Goal: Information Seeking & Learning: Learn about a topic

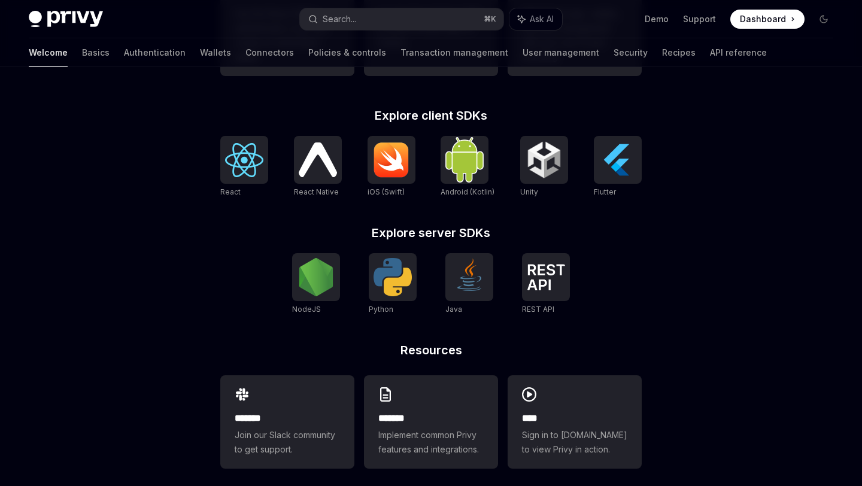
scroll to position [466, 0]
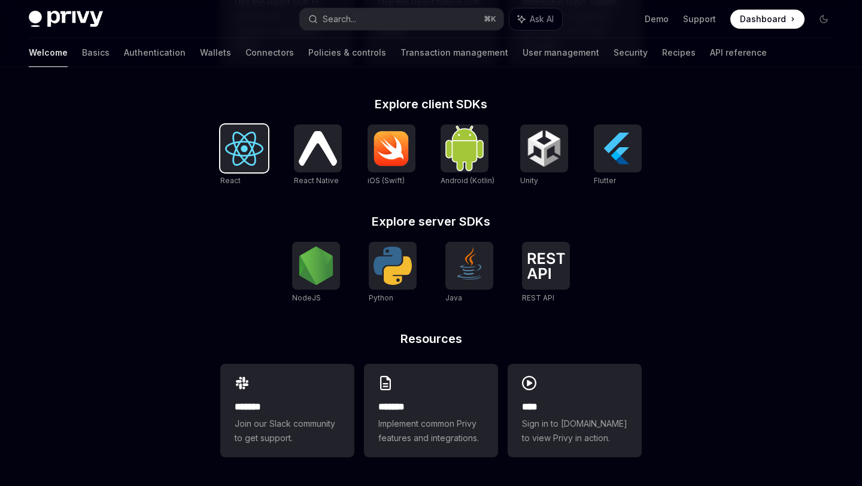
click at [249, 151] on img at bounding box center [244, 149] width 38 height 34
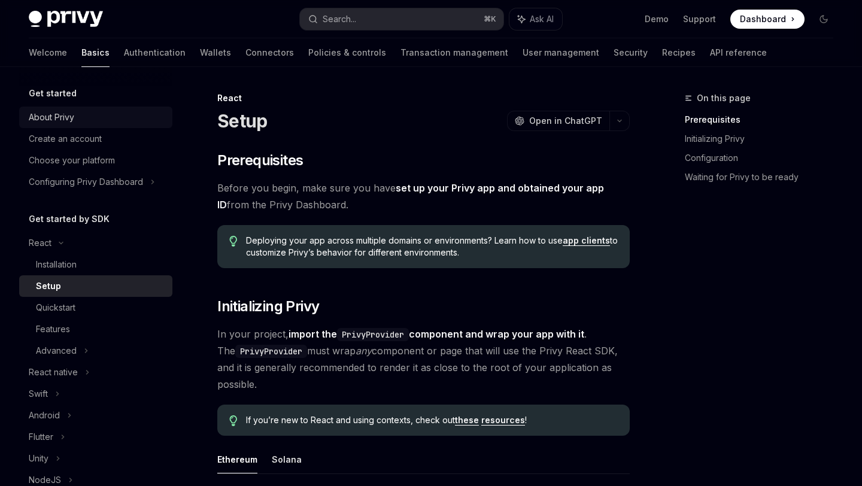
click at [72, 109] on link "About Privy" at bounding box center [95, 118] width 153 height 22
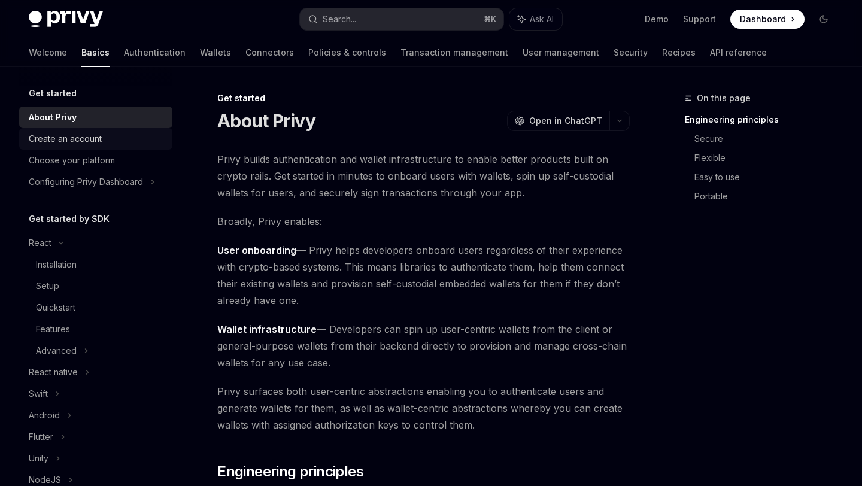
click at [68, 134] on div "Create an account" at bounding box center [65, 139] width 73 height 14
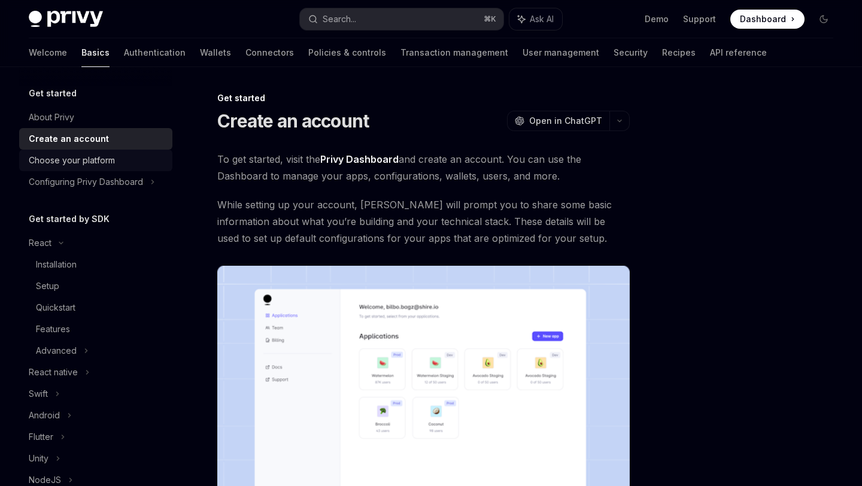
click at [69, 163] on div "Choose your platform" at bounding box center [72, 160] width 86 height 14
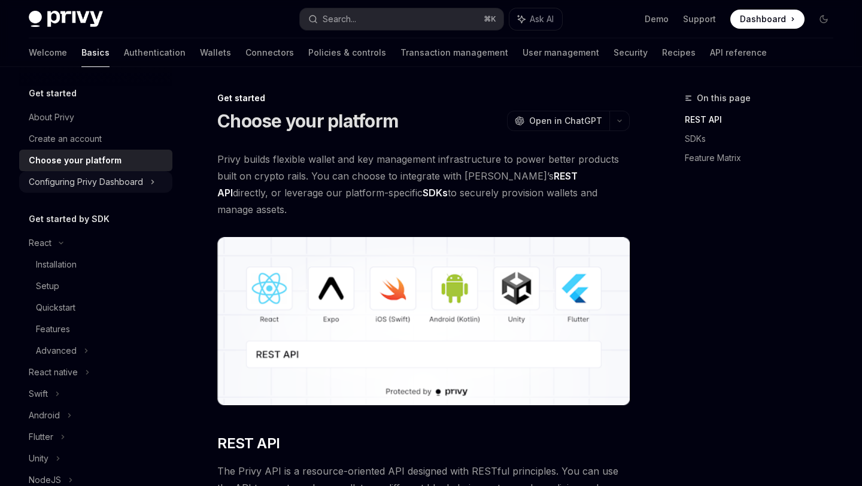
click at [69, 178] on div "Configuring Privy Dashboard" at bounding box center [86, 182] width 114 height 14
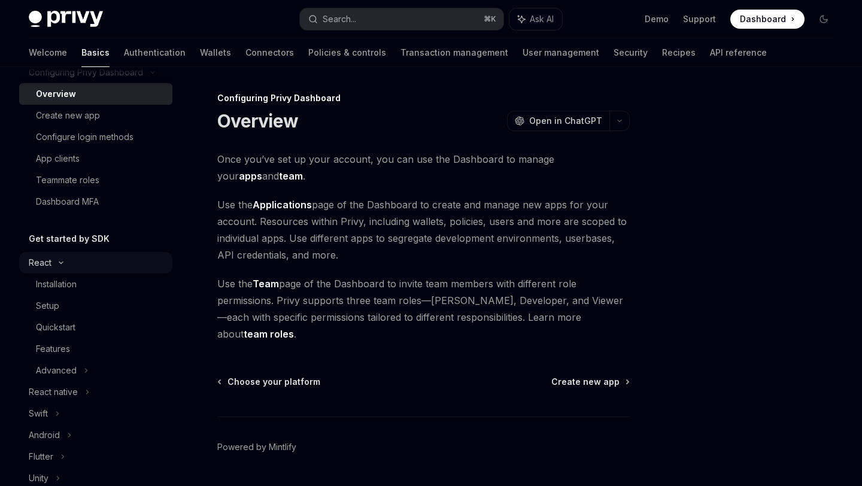
scroll to position [110, 0]
click at [65, 243] on h5 "Get started by SDK" at bounding box center [69, 238] width 81 height 14
click at [49, 255] on div "React" at bounding box center [40, 262] width 23 height 14
click at [54, 257] on div "React" at bounding box center [95, 262] width 153 height 22
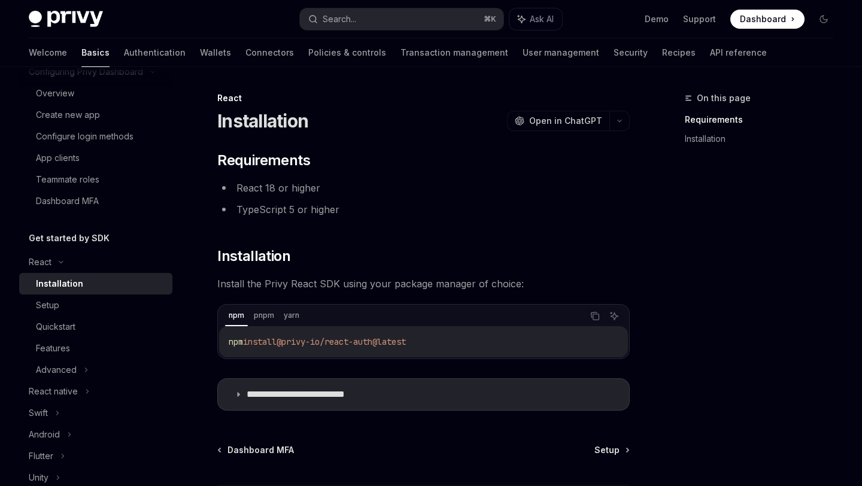
click at [59, 284] on div "Installation" at bounding box center [59, 283] width 47 height 14
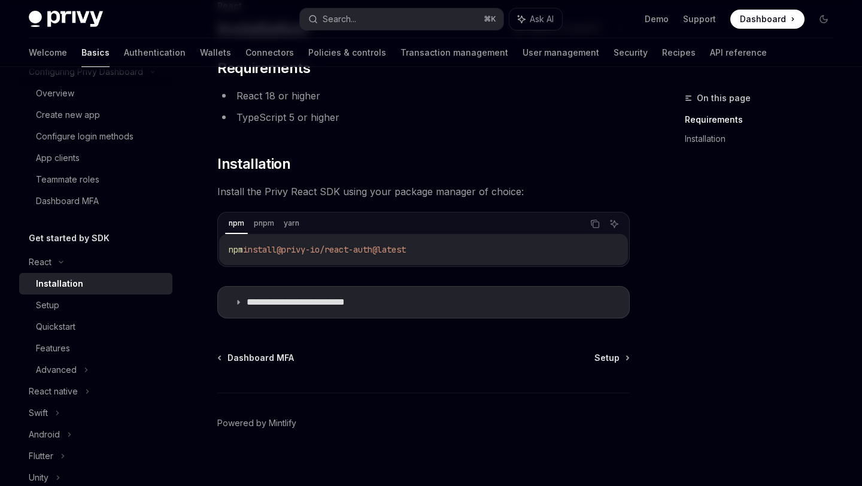
scroll to position [102, 0]
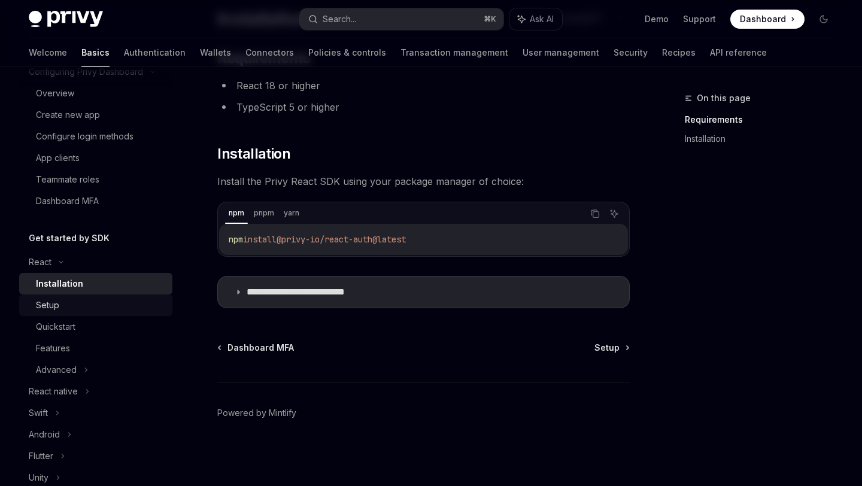
click at [133, 304] on div "Setup" at bounding box center [100, 305] width 129 height 14
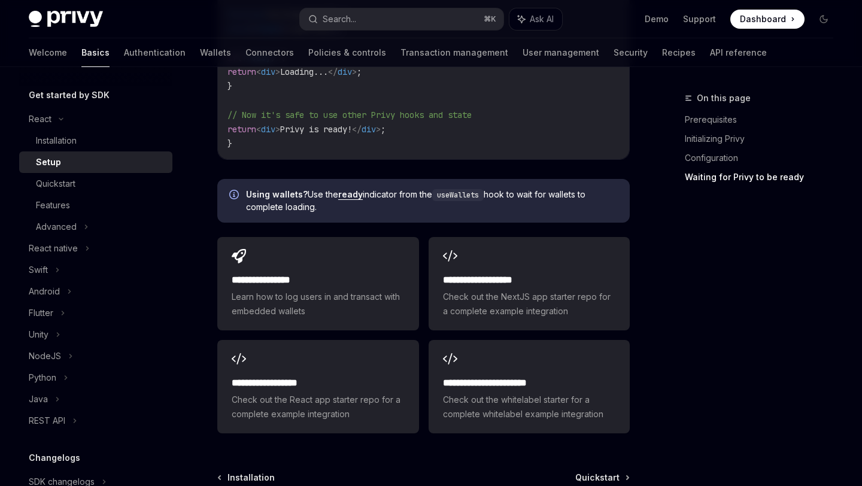
scroll to position [1586, 0]
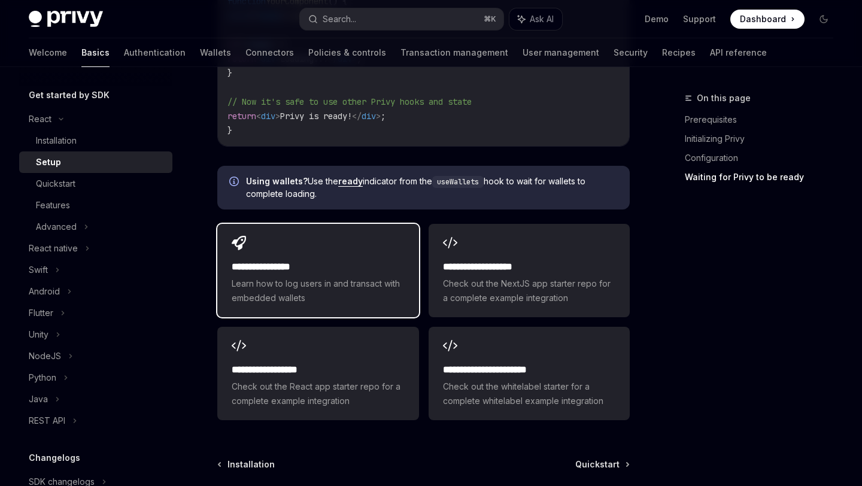
click at [262, 257] on div "**********" at bounding box center [317, 270] width 201 height 93
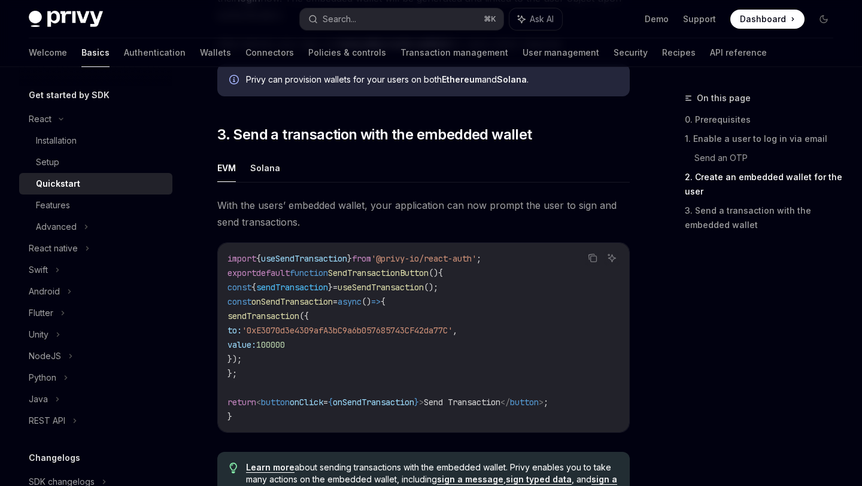
scroll to position [1007, 0]
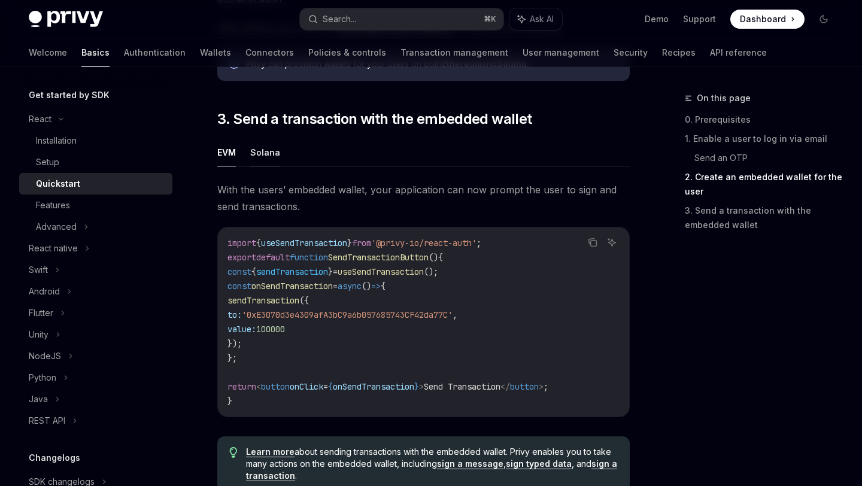
click at [273, 154] on button "Solana" at bounding box center [265, 152] width 30 height 28
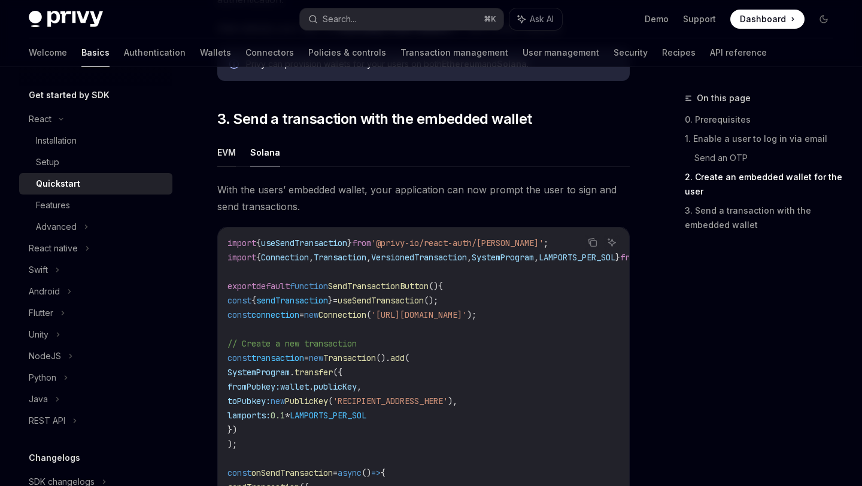
click at [233, 160] on button "EVM" at bounding box center [226, 152] width 19 height 28
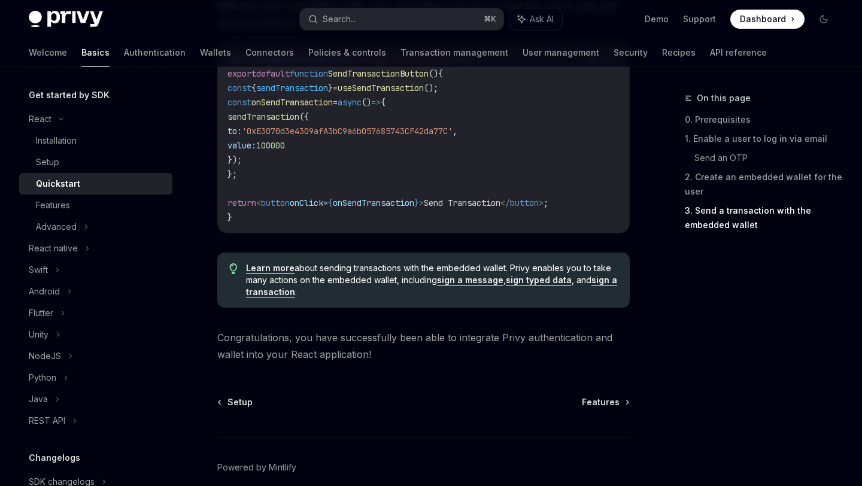
scroll to position [1190, 0]
click at [132, 200] on div "Features" at bounding box center [100, 205] width 129 height 14
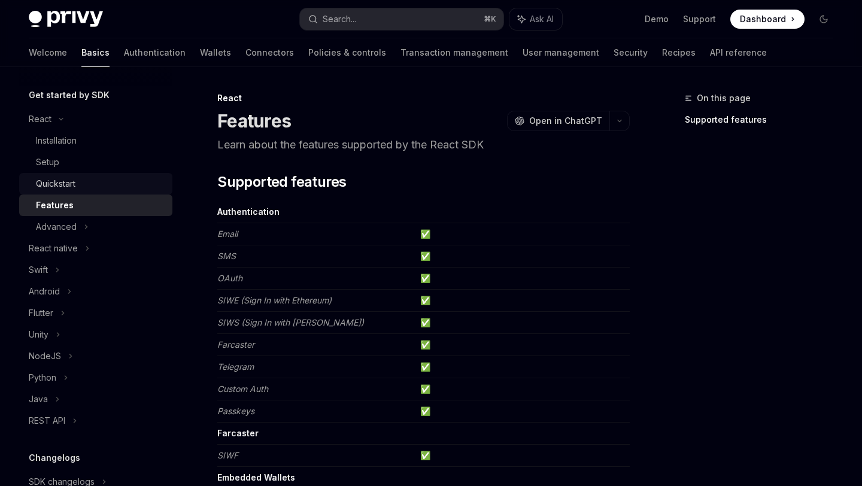
click at [123, 190] on div "Quickstart" at bounding box center [100, 184] width 129 height 14
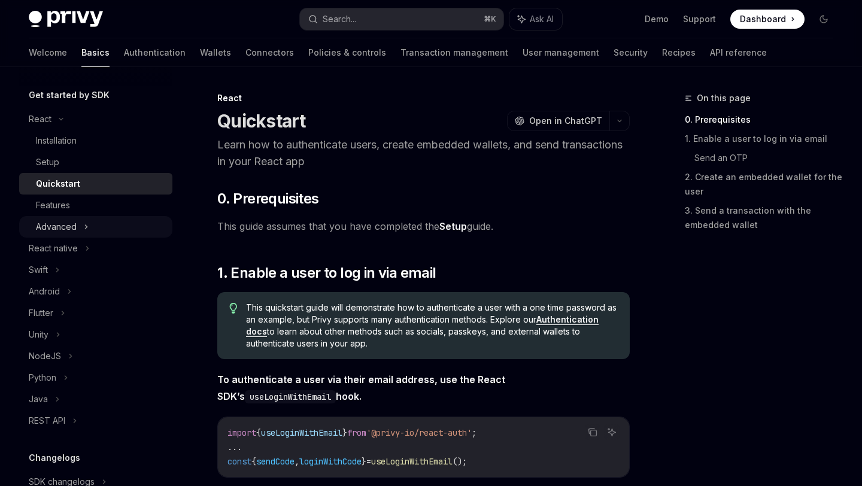
click at [111, 230] on div "Advanced" at bounding box center [95, 227] width 153 height 22
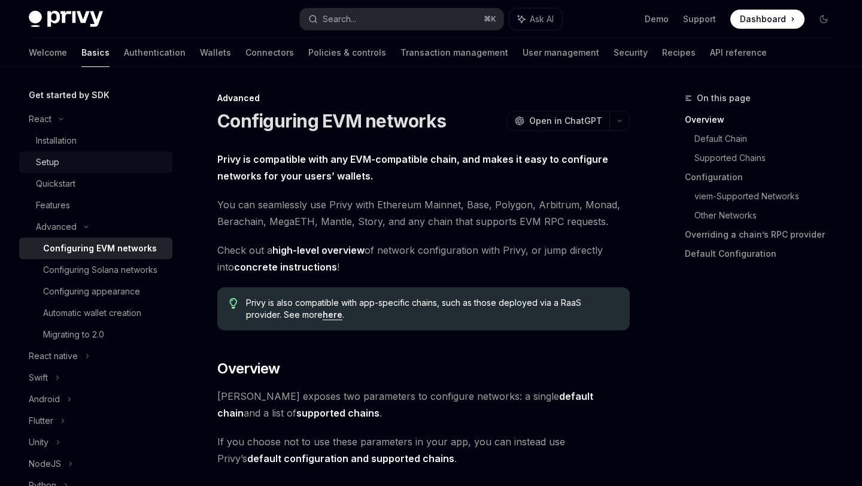
click at [81, 165] on div "Setup" at bounding box center [100, 162] width 129 height 14
type textarea "*"
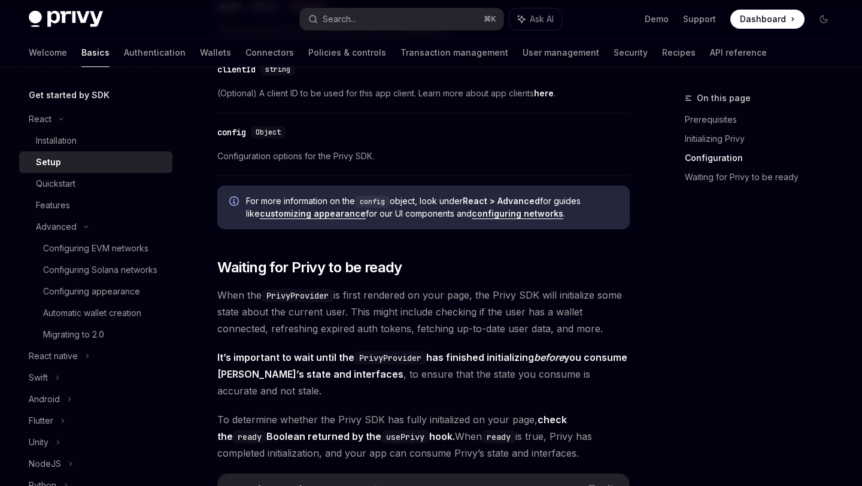
scroll to position [1178, 0]
